Goal: Feedback & Contribution: Submit feedback/report problem

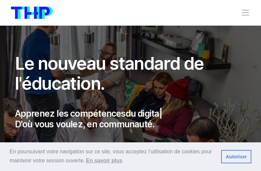
scroll to position [2707, 0]
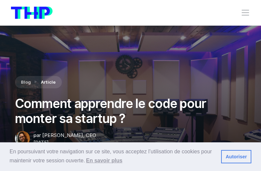
scroll to position [3199, 0]
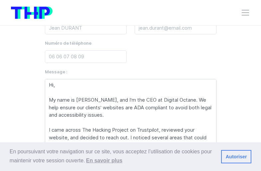
scroll to position [162, 0]
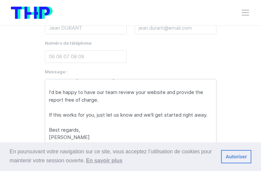
type textarea "Hi, My name is [PERSON_NAME], and I’m the CEO at Digital Octane. We help ensure…"
click at [85, 28] on input "text" at bounding box center [86, 28] width 82 height 13
type input "[PERSON_NAME]"
click at [175, 28] on input "email" at bounding box center [176, 28] width 82 height 13
type input "[PERSON_NAME][EMAIL_ADDRESS][DOMAIN_NAME]"
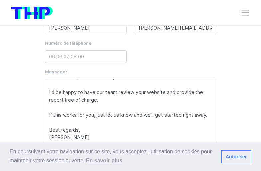
click at [85, 57] on input "tel" at bounding box center [86, 56] width 82 height 13
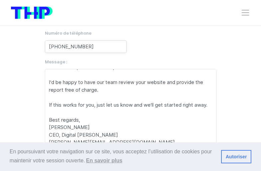
type input "[PHONE_NUMBER]"
